Goal: Transaction & Acquisition: Subscribe to service/newsletter

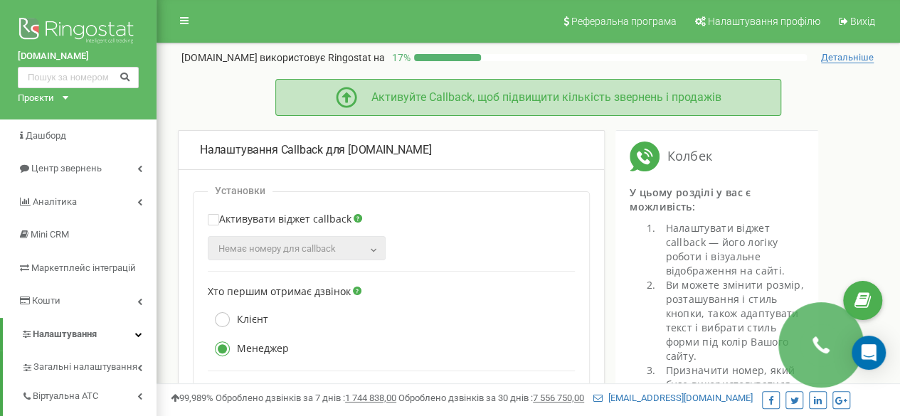
click at [483, 103] on div "Активуйте Callback, щоб підвищити кількість звернень і продажів" at bounding box center [539, 98] width 364 height 16
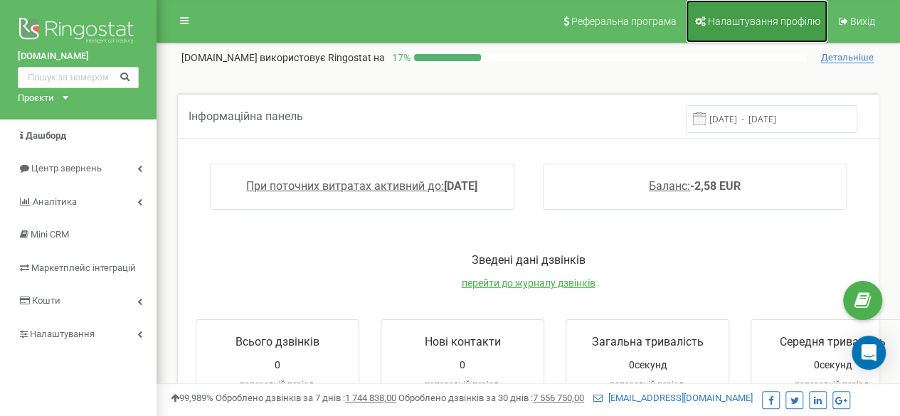
click at [755, 14] on link "Налаштування профілю" at bounding box center [757, 21] width 142 height 43
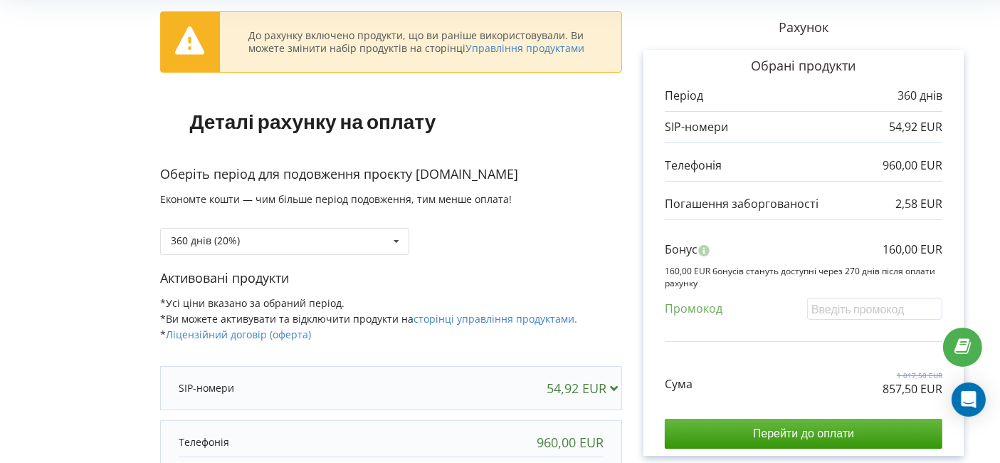
scroll to position [158, 0]
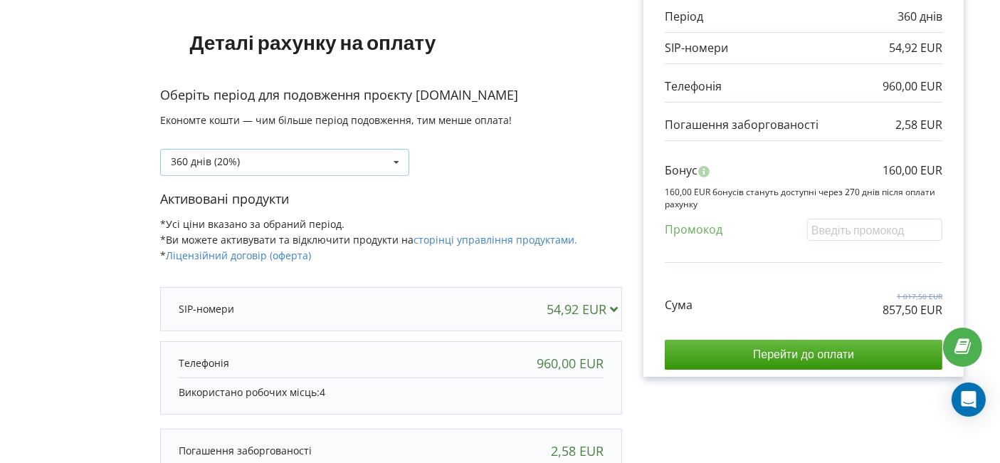
click at [373, 155] on div "360 днів (20%) 90 днів" at bounding box center [284, 162] width 249 height 27
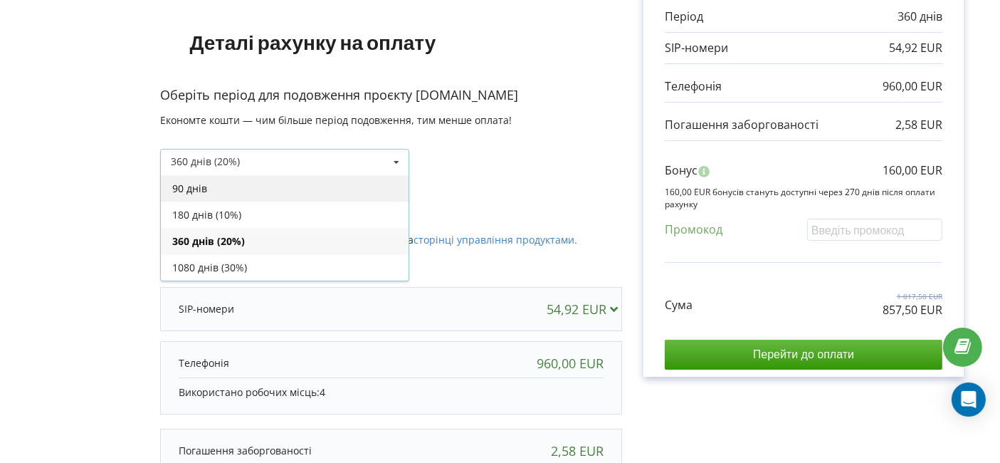
click at [250, 189] on div "90 днів" at bounding box center [285, 188] width 248 height 26
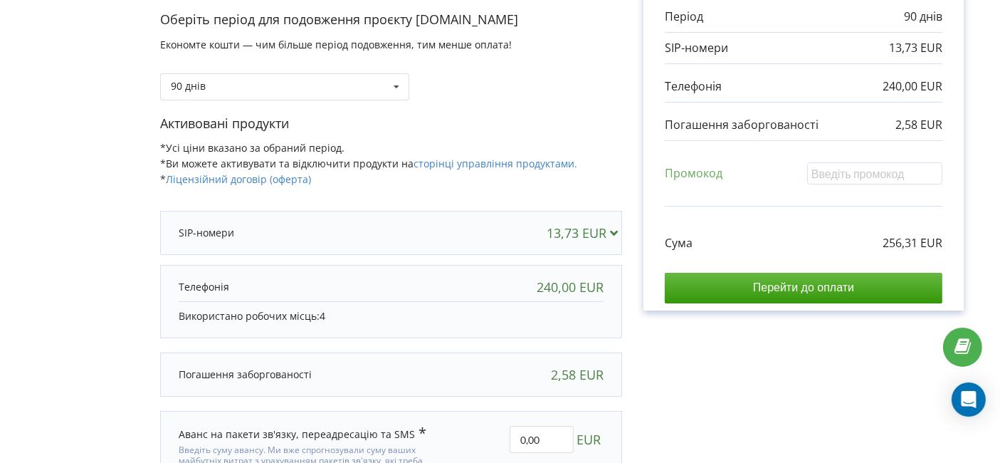
scroll to position [120, 0]
